Goal: Information Seeking & Learning: Learn about a topic

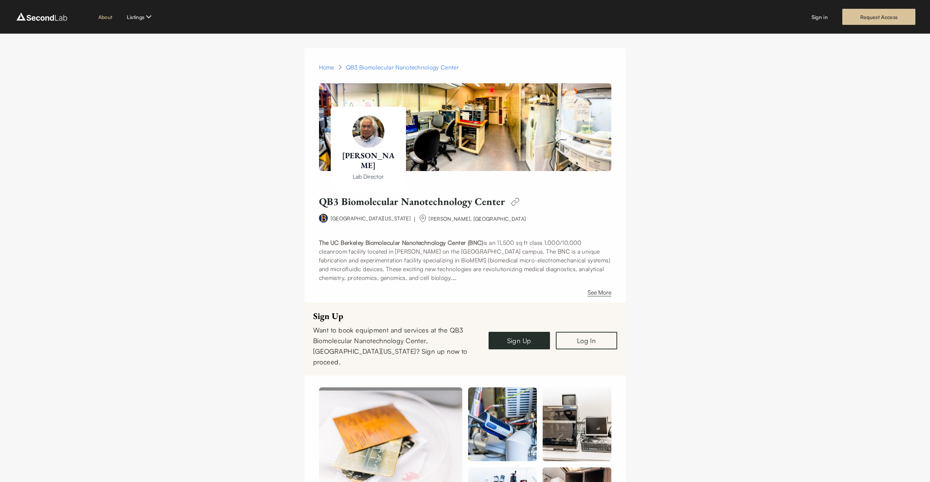
click at [107, 15] on link "About" at bounding box center [105, 17] width 14 height 8
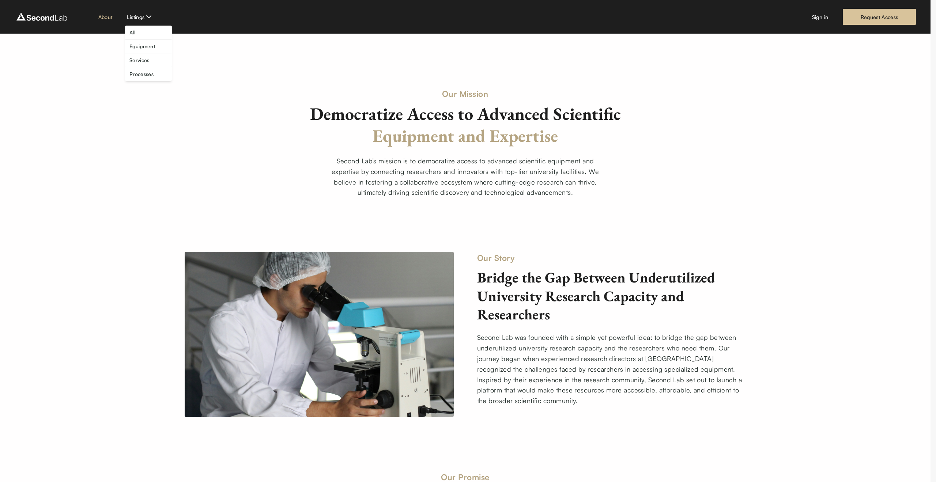
click at [152, 49] on link "Equipment" at bounding box center [142, 46] width 26 height 8
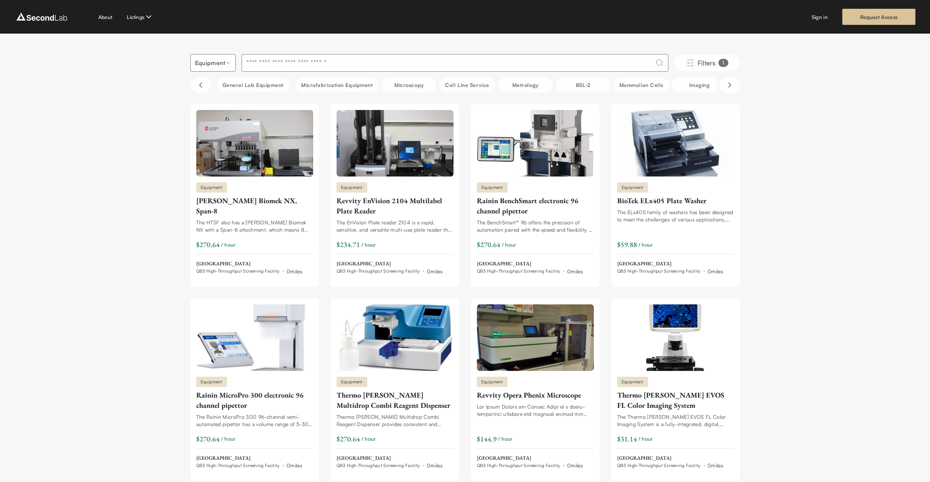
click at [340, 65] on input at bounding box center [455, 63] width 427 height 18
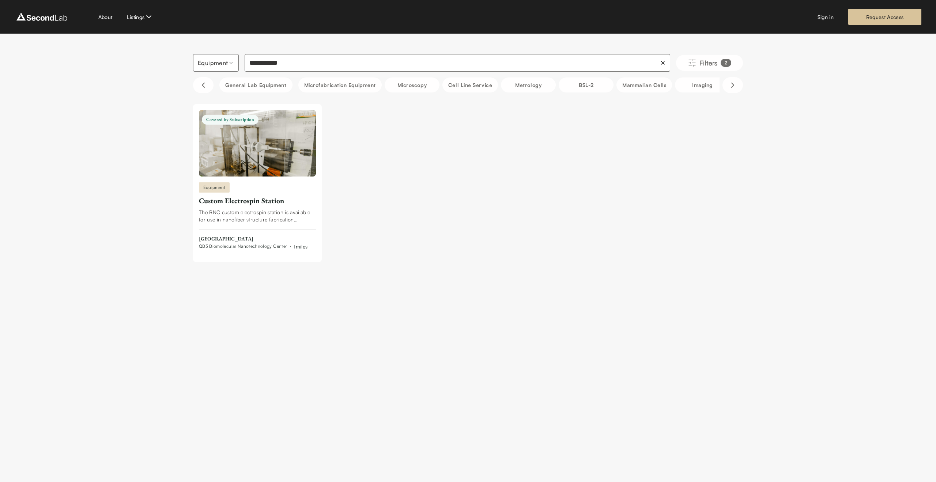
type input "**********"
click at [269, 201] on div "Custom Electrospin Station" at bounding box center [257, 201] width 117 height 10
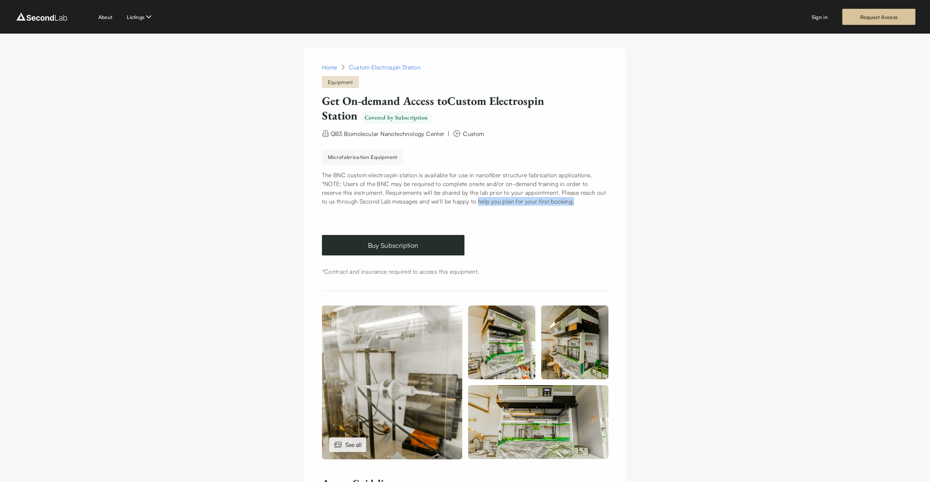
drag, startPoint x: 491, startPoint y: 204, endPoint x: 593, endPoint y: 202, distance: 102.0
click at [593, 202] on p "*NOTE: Users of the BNC may be required to complete onsite and/or on-demand tra…" at bounding box center [465, 192] width 287 height 26
copy p "help you plan for your first booking."
